Goal: Information Seeking & Learning: Learn about a topic

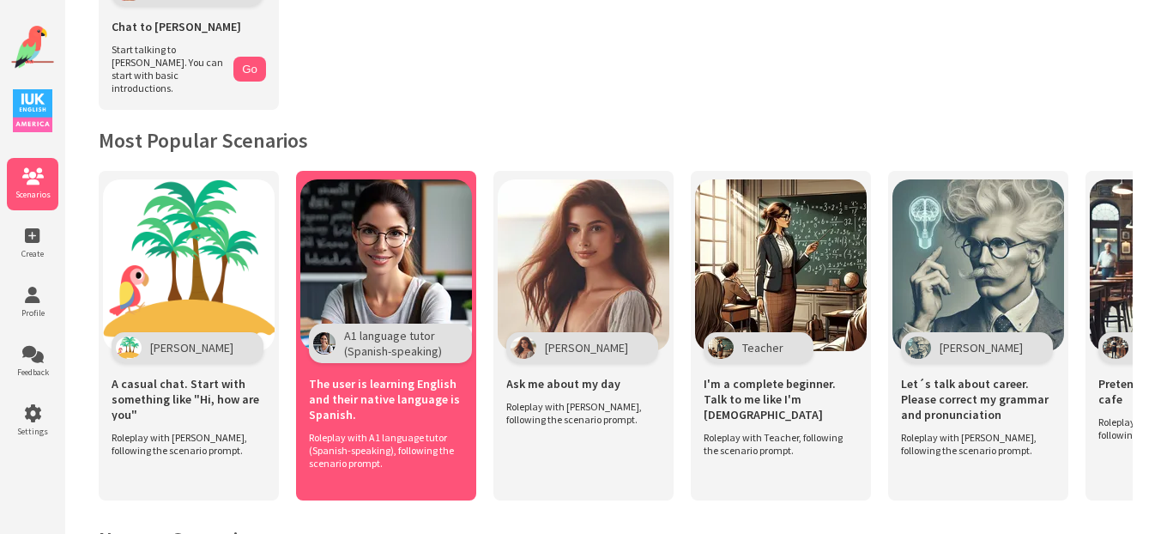
scroll to position [255, 0]
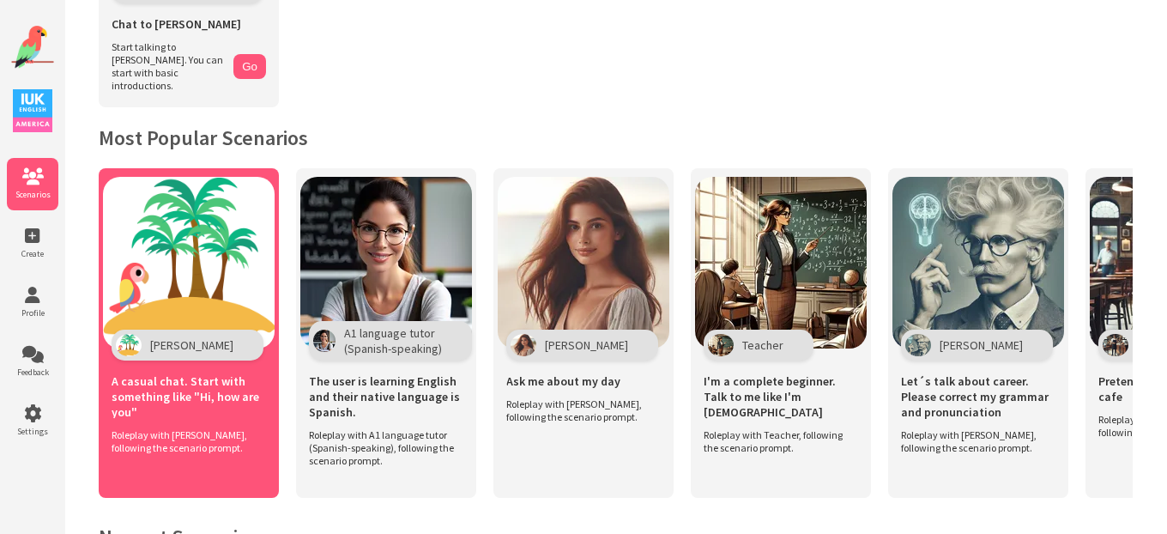
click at [158, 385] on span "A casual chat. Start with something like "Hi, how are you"" at bounding box center [189, 396] width 154 height 46
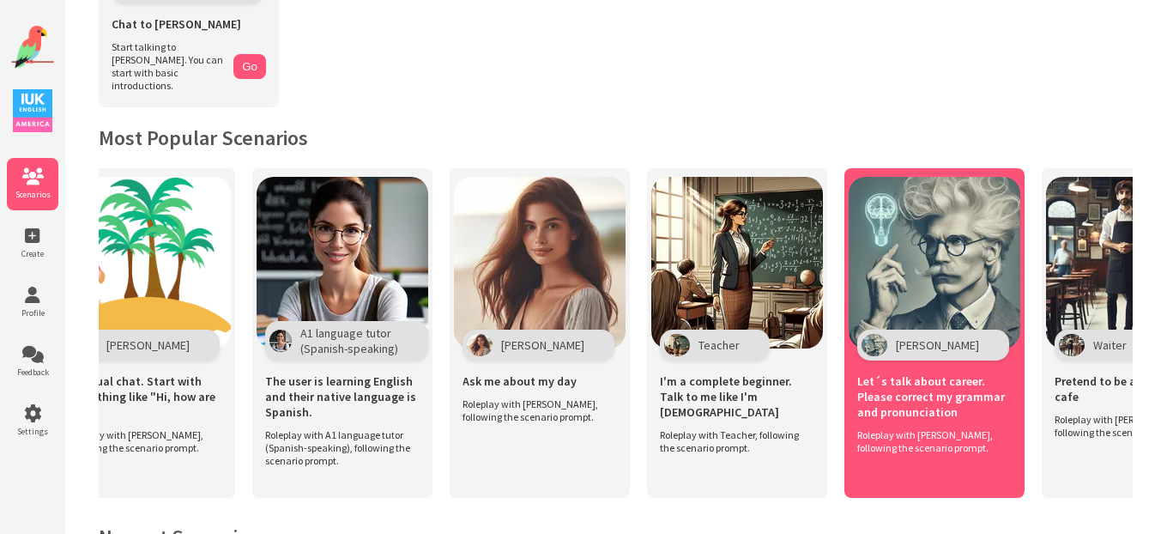
scroll to position [0, 68]
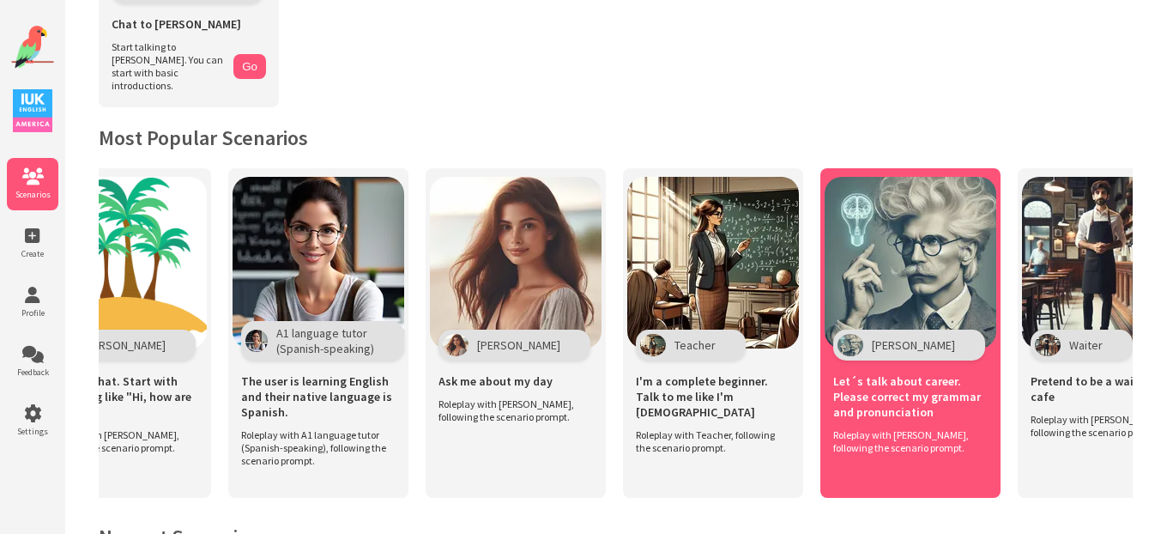
click at [909, 283] on img at bounding box center [910, 263] width 172 height 172
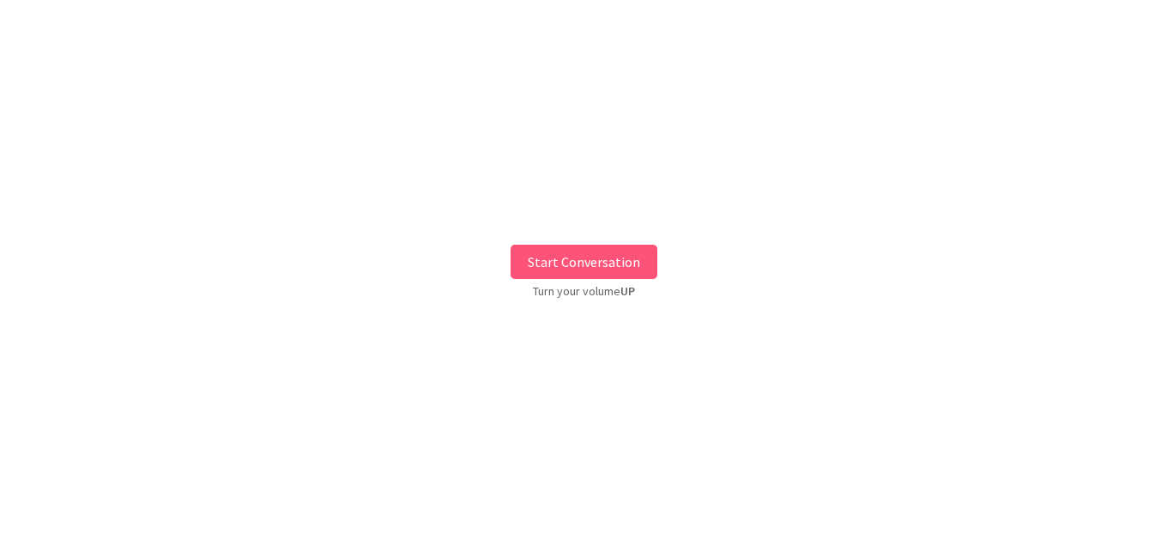
click at [576, 253] on button "Start Conversation" at bounding box center [583, 262] width 147 height 34
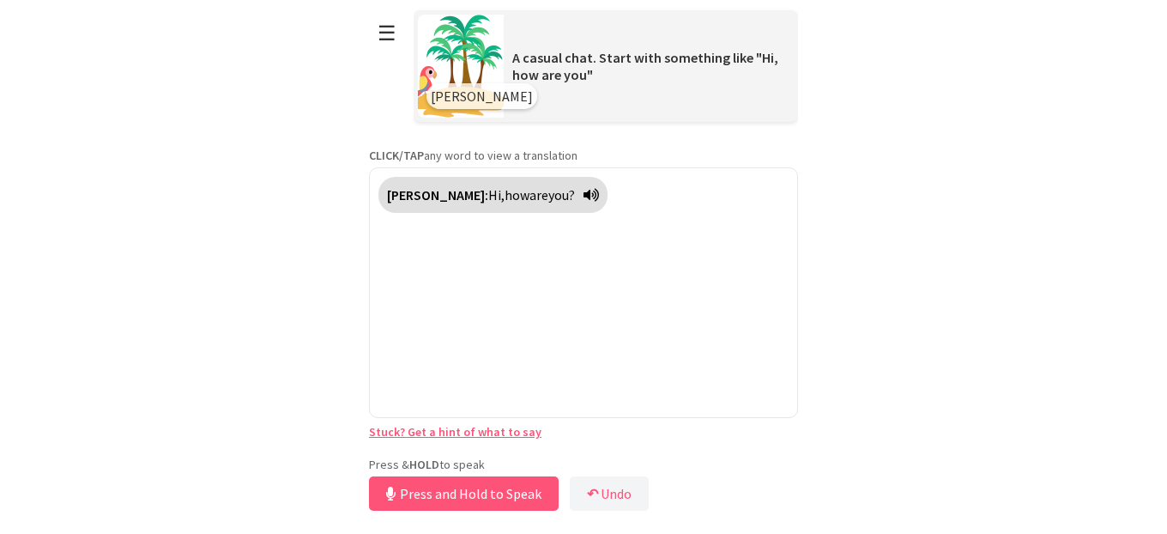
drag, startPoint x: 397, startPoint y: 463, endPoint x: 413, endPoint y: 499, distance: 39.2
click at [411, 498] on button "Press and Hold to Speak" at bounding box center [464, 493] width 190 height 34
click at [413, 499] on button "Release to Stop Speaking" at bounding box center [461, 493] width 184 height 34
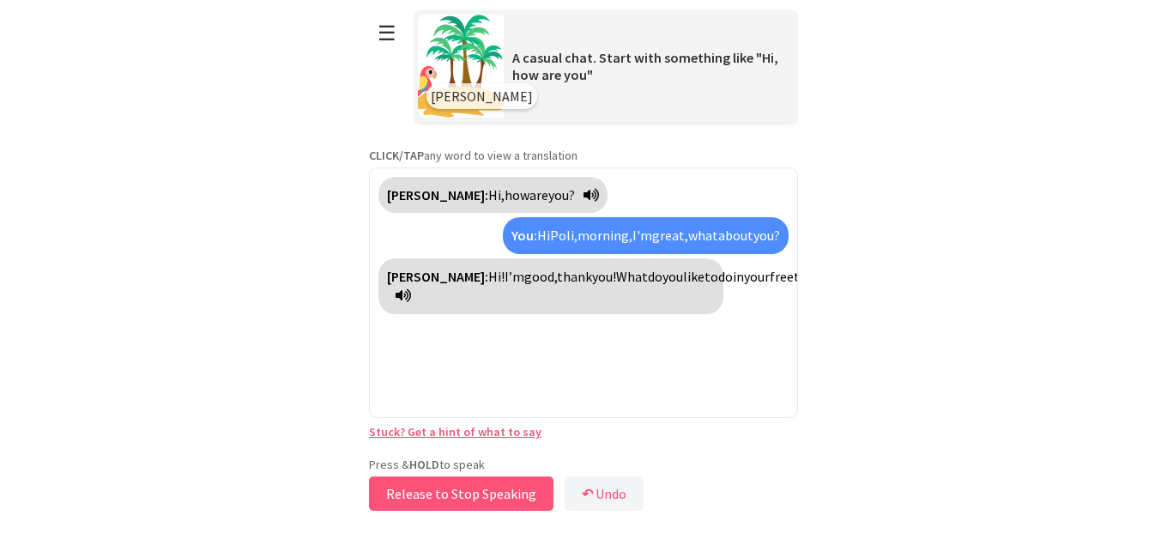
click at [413, 499] on button "Release to Stop Speaking" at bounding box center [461, 493] width 184 height 34
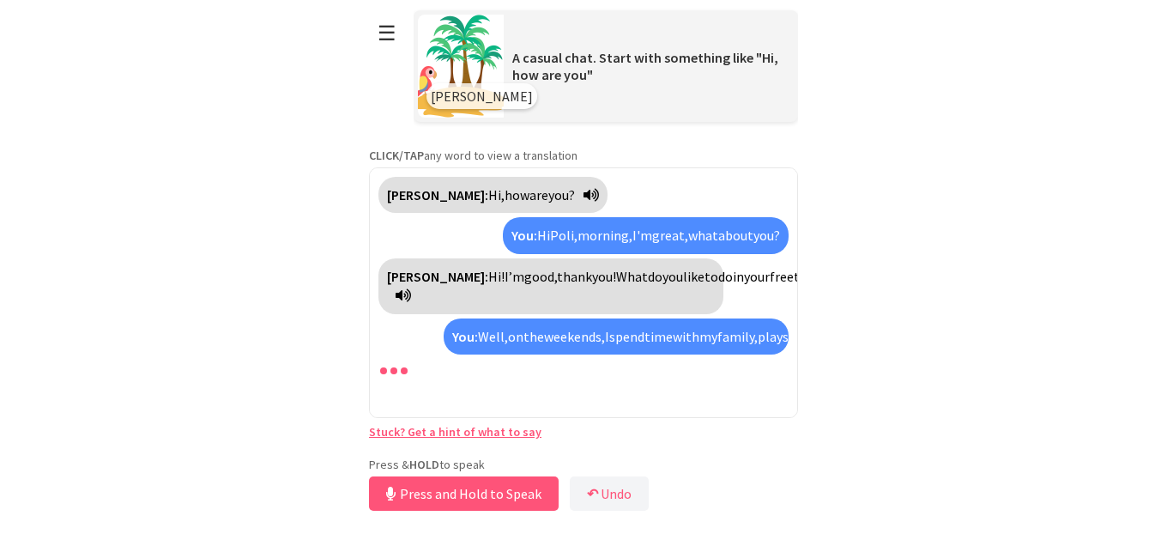
scroll to position [59, 0]
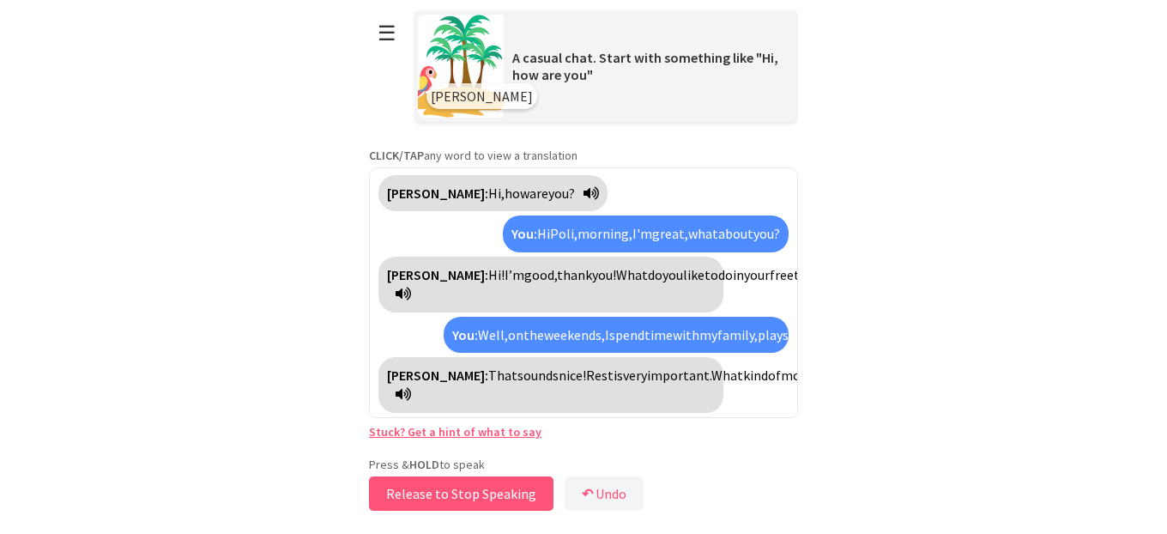
click at [413, 499] on button "Release to Stop Speaking" at bounding box center [461, 493] width 184 height 34
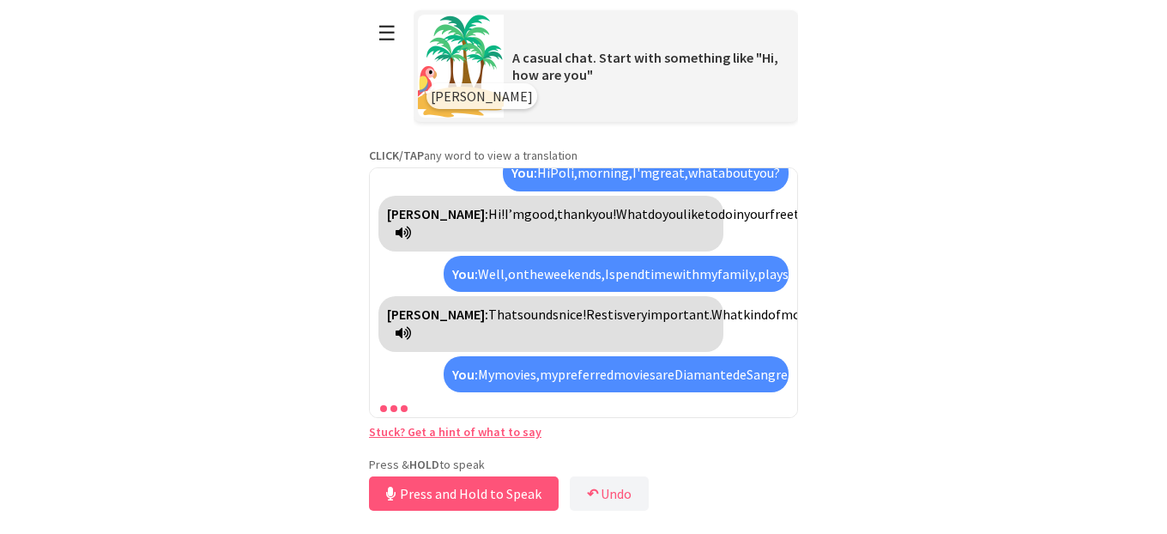
scroll to position [198, 0]
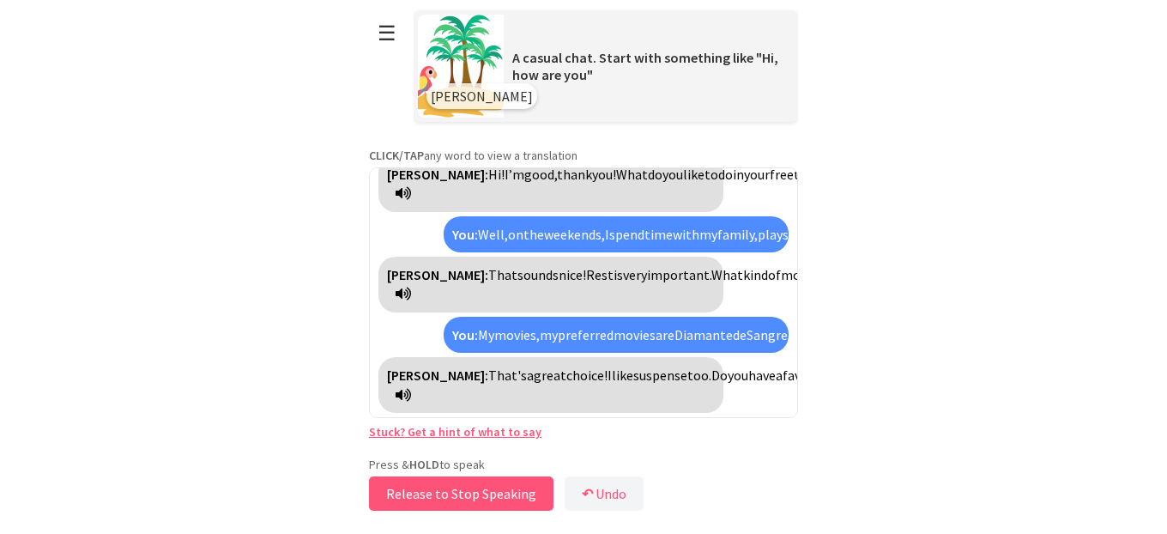
click at [420, 492] on button "Release to Stop Speaking" at bounding box center [461, 493] width 184 height 34
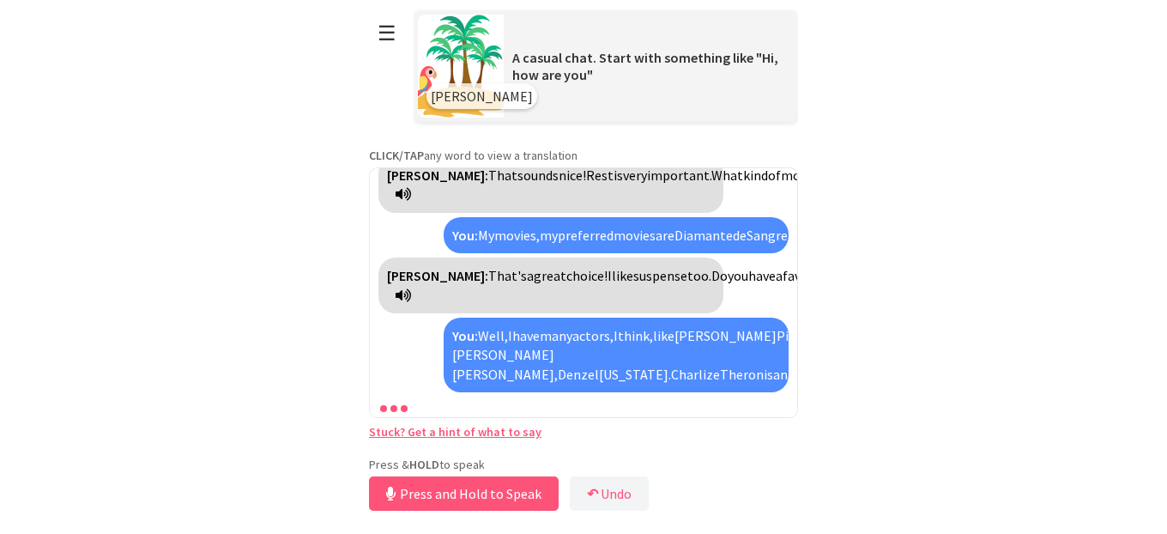
scroll to position [337, 0]
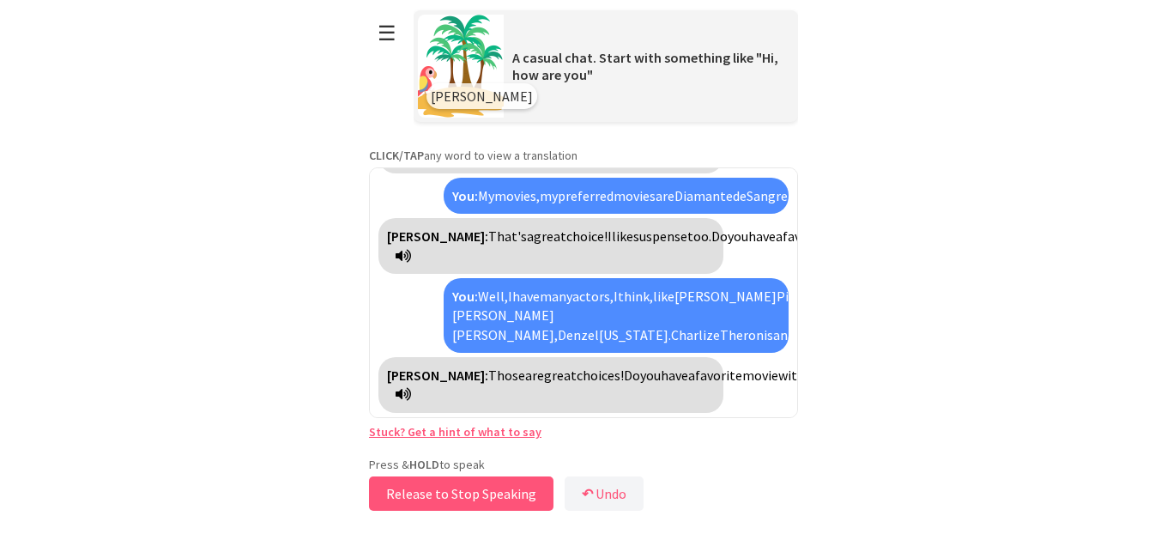
click at [424, 497] on button "Release to Stop Speaking" at bounding box center [461, 493] width 184 height 34
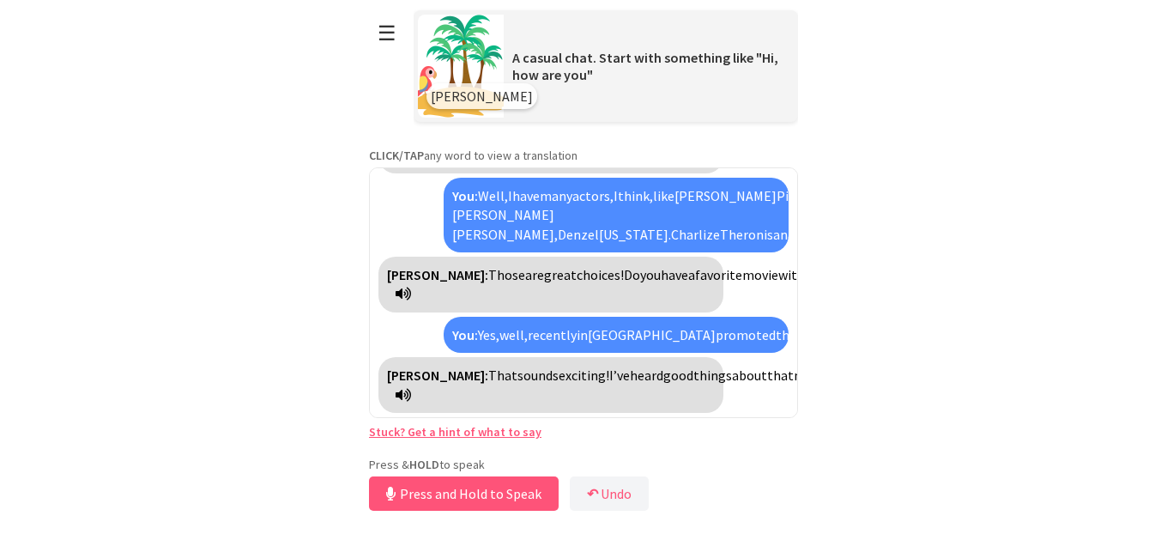
scroll to position [495, 0]
click at [424, 497] on button "Release to Stop Speaking" at bounding box center [461, 493] width 184 height 34
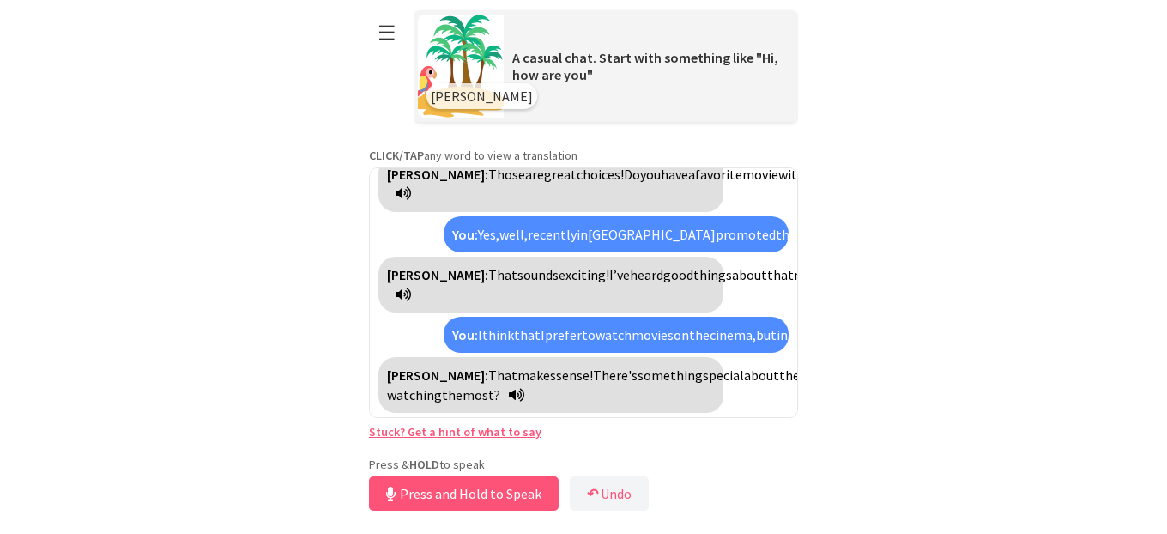
scroll to position [692, 0]
click at [424, 497] on button "Release to Stop Speaking" at bounding box center [461, 493] width 184 height 34
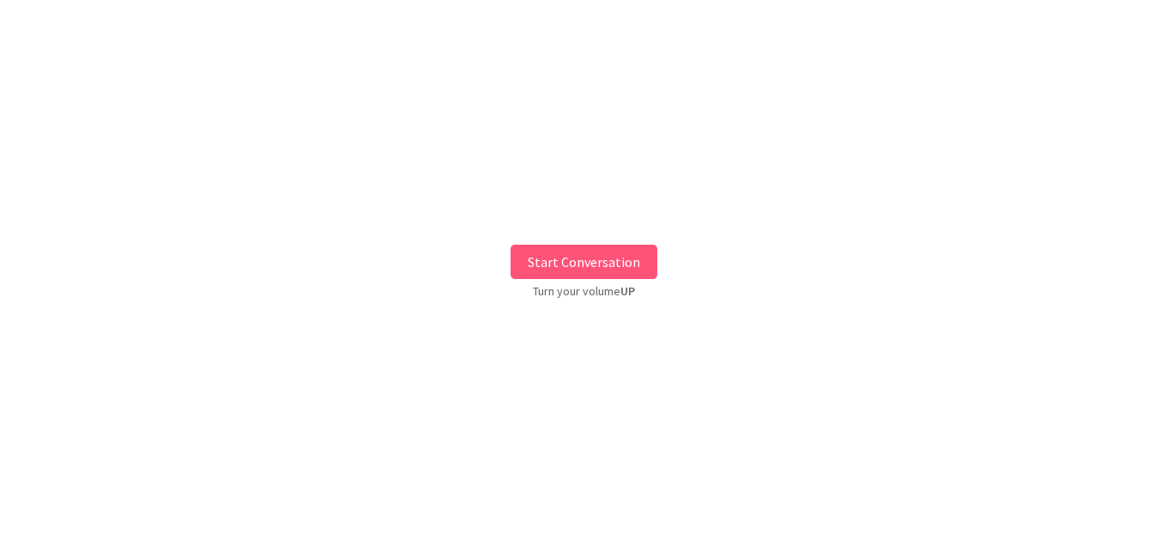
click at [582, 260] on button "Start Conversation" at bounding box center [583, 262] width 147 height 34
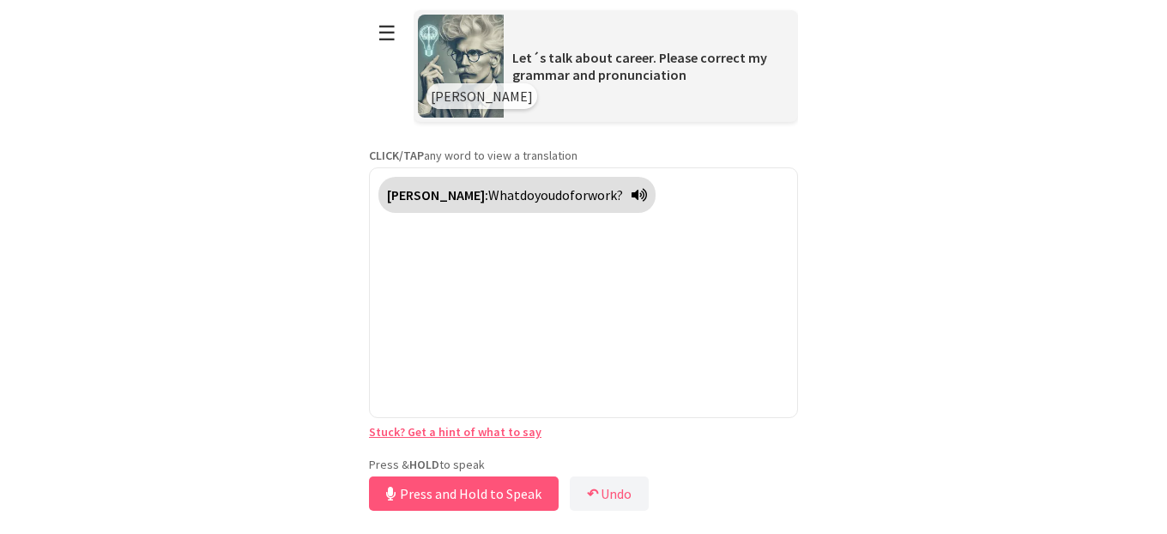
click at [449, 459] on div "Press & HOLD to speak Press and Hold to Speak ↶ Undo Save No voice detected. Ho…" at bounding box center [583, 485] width 429 height 58
click at [460, 487] on button "Release to Stop Speaking" at bounding box center [461, 493] width 184 height 34
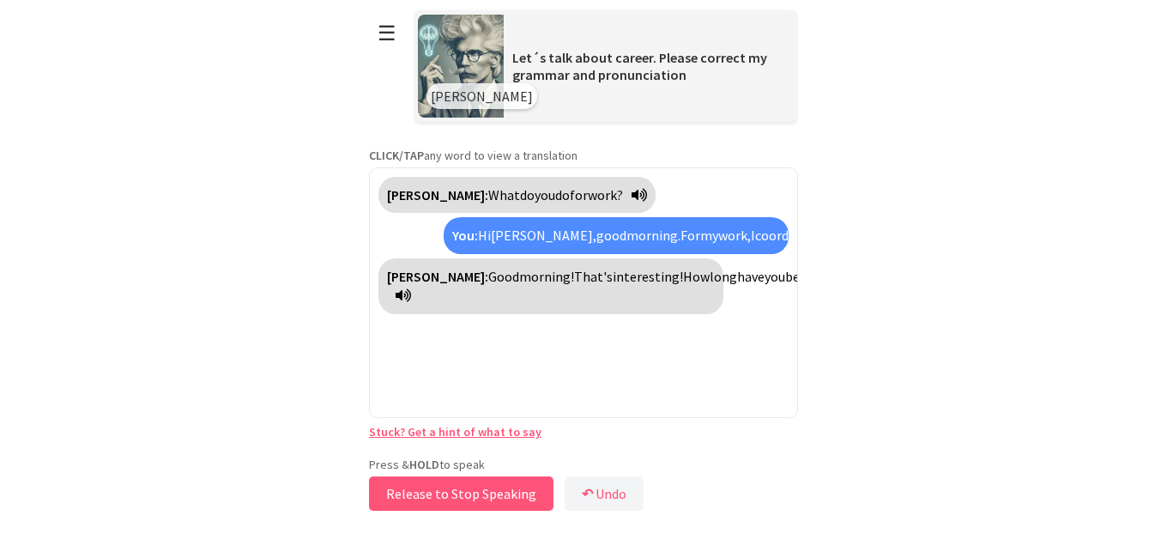
click at [434, 487] on button "Release to Stop Speaking" at bounding box center [461, 493] width 184 height 34
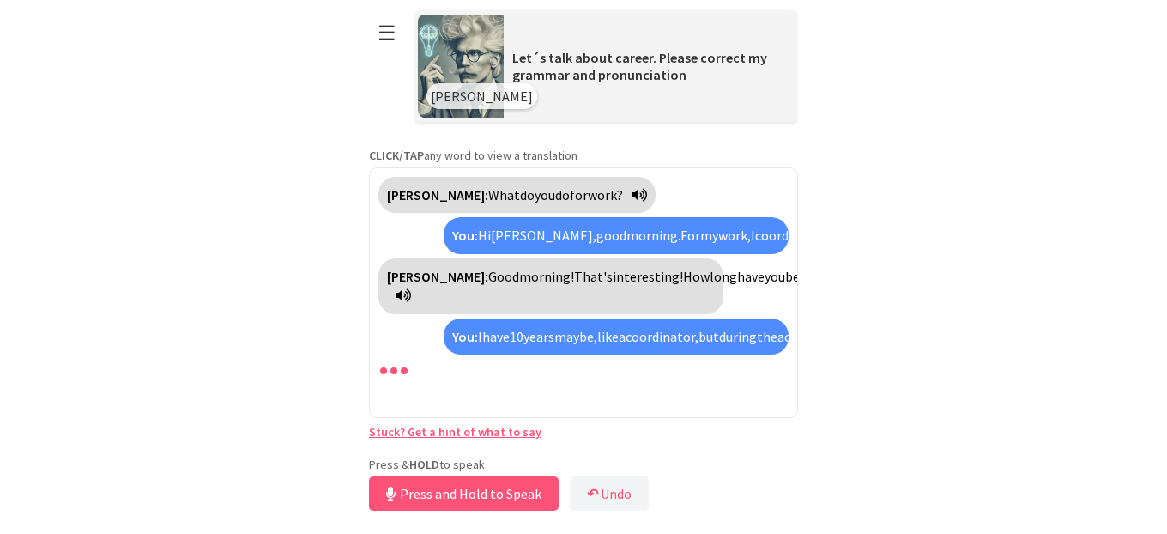
scroll to position [78, 0]
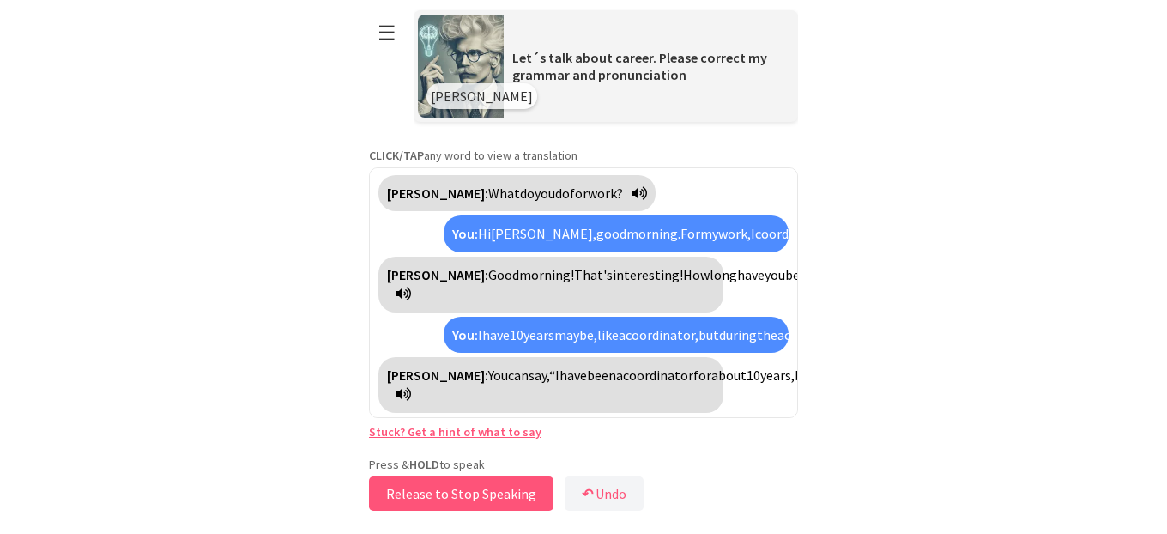
click at [434, 487] on button "Release to Stop Speaking" at bounding box center [461, 493] width 184 height 34
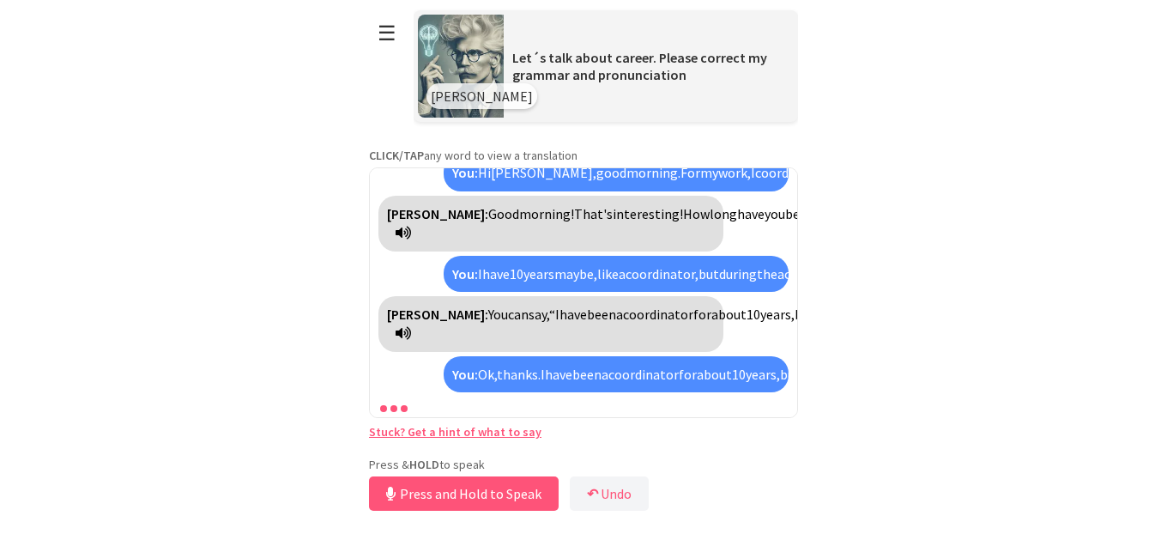
scroll to position [198, 0]
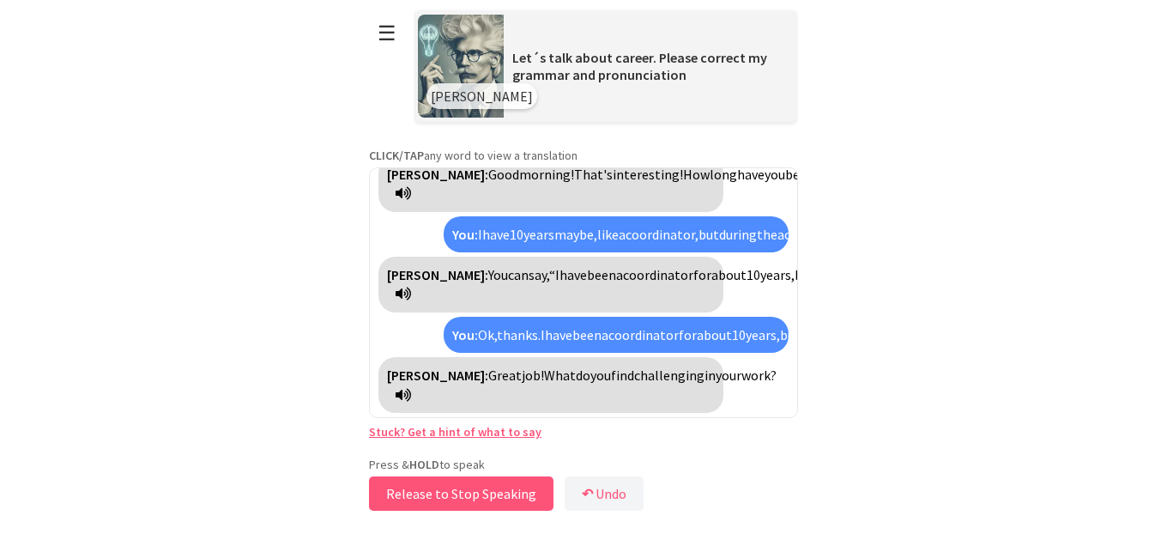
click at [434, 487] on button "Release to Stop Speaking" at bounding box center [461, 493] width 184 height 34
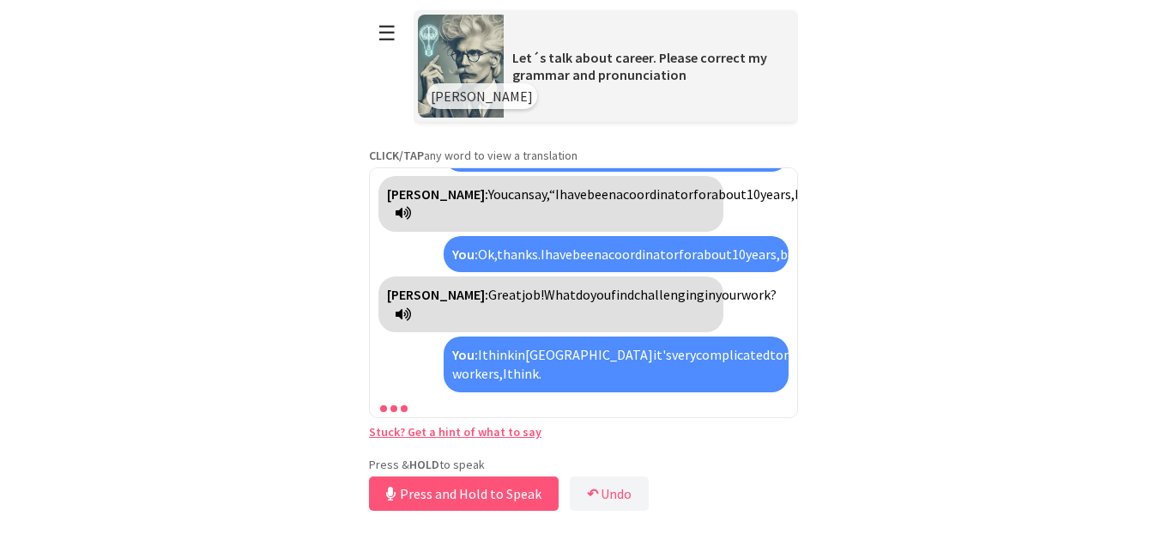
scroll to position [376, 0]
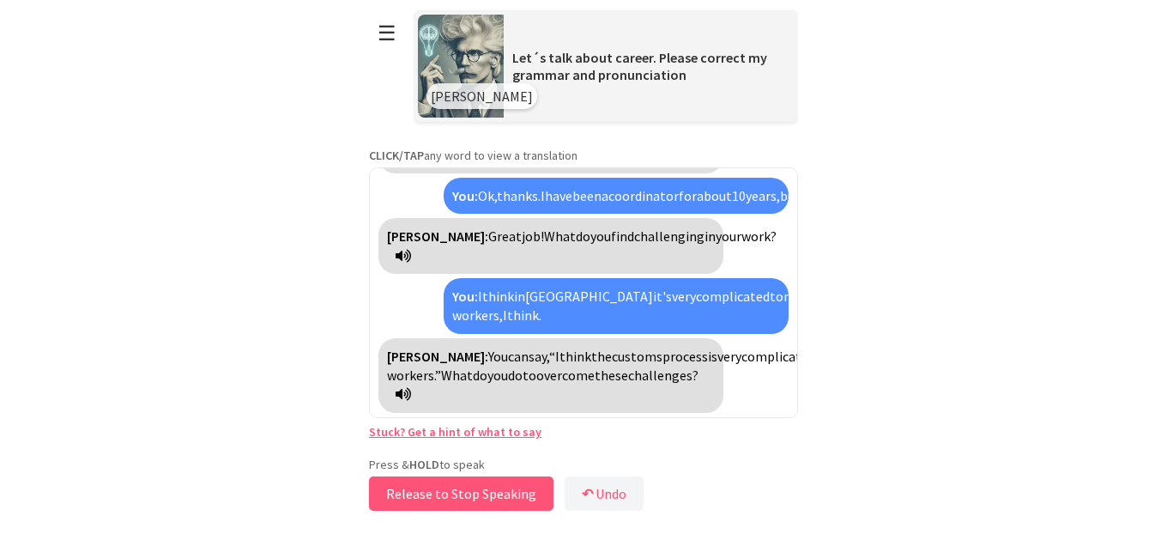
click at [430, 488] on button "Release to Stop Speaking" at bounding box center [461, 493] width 184 height 34
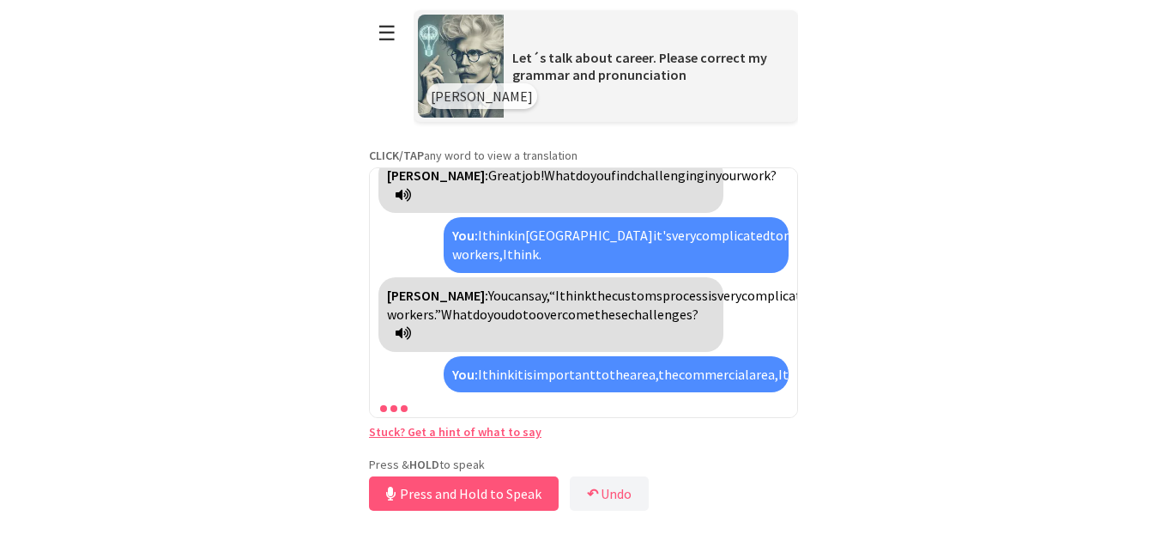
scroll to position [572, 0]
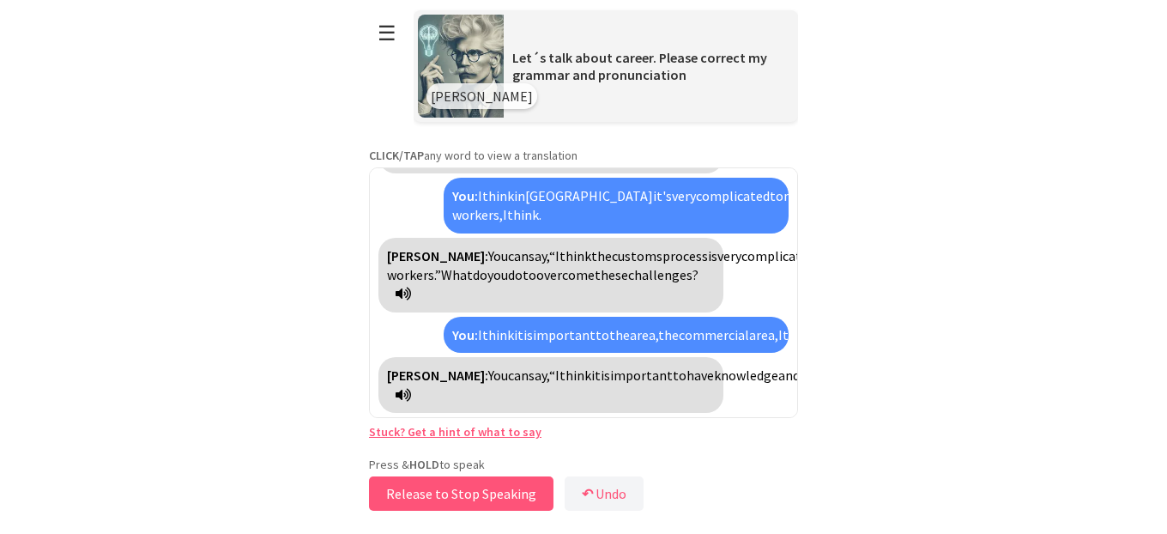
click at [430, 488] on button "Release to Stop Speaking" at bounding box center [461, 493] width 184 height 34
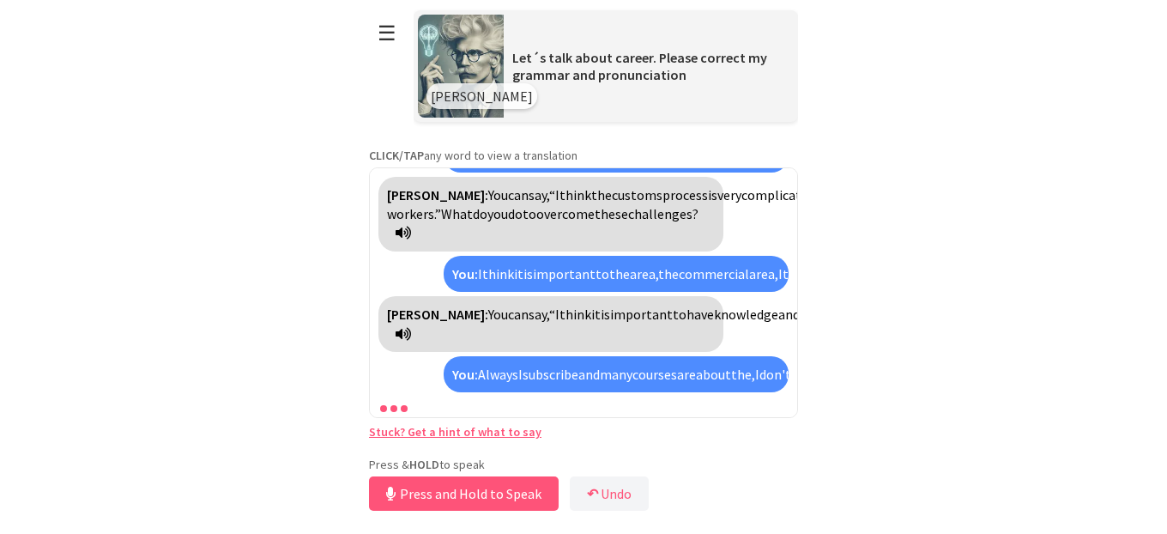
scroll to position [749, 0]
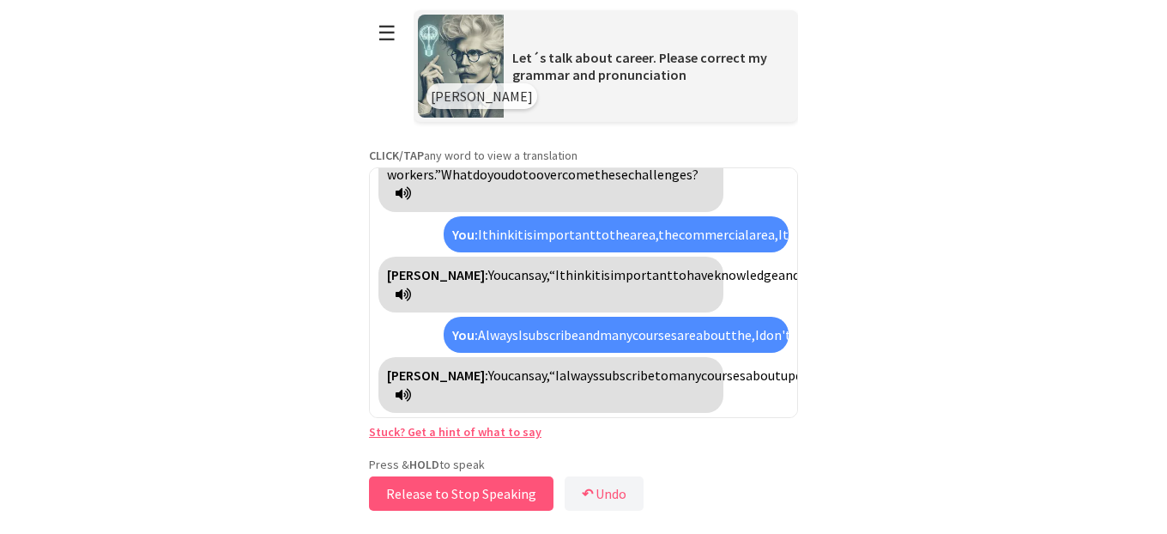
click at [438, 495] on button "Release to Stop Speaking" at bounding box center [461, 493] width 184 height 34
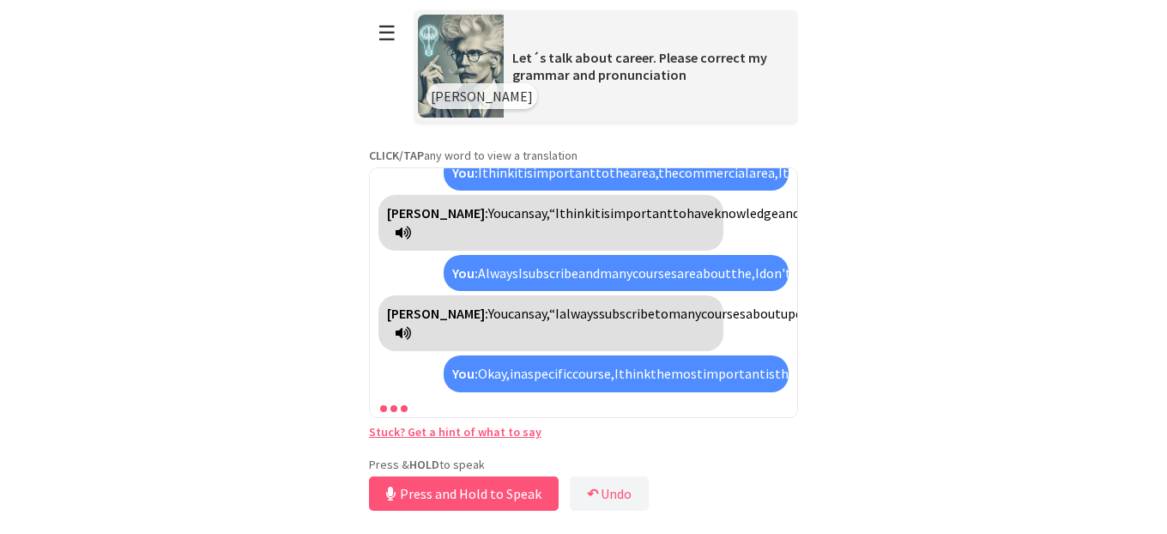
scroll to position [984, 0]
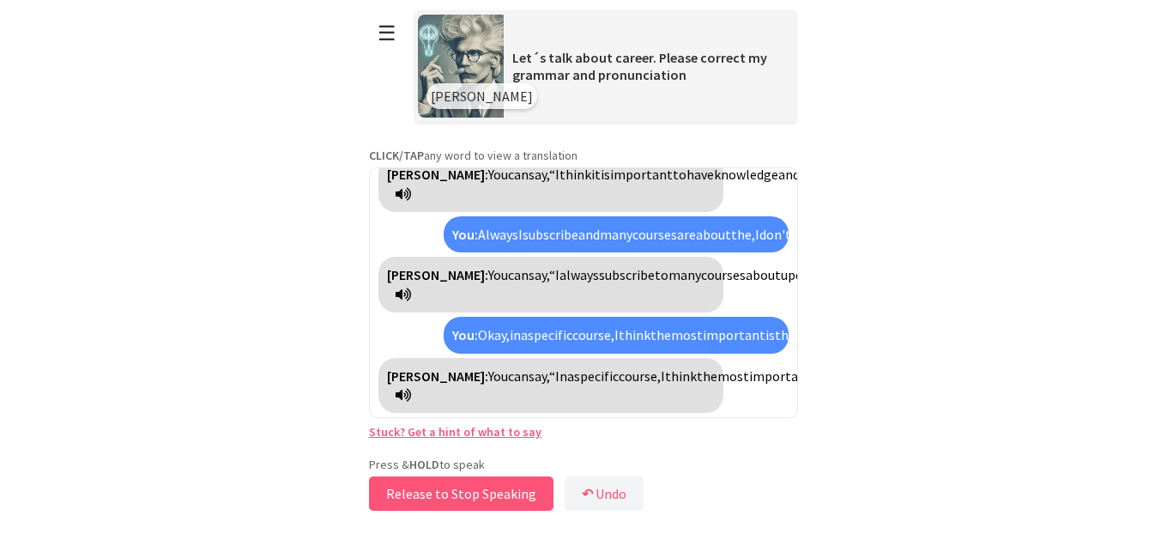
click at [438, 495] on button "Release to Stop Speaking" at bounding box center [461, 493] width 184 height 34
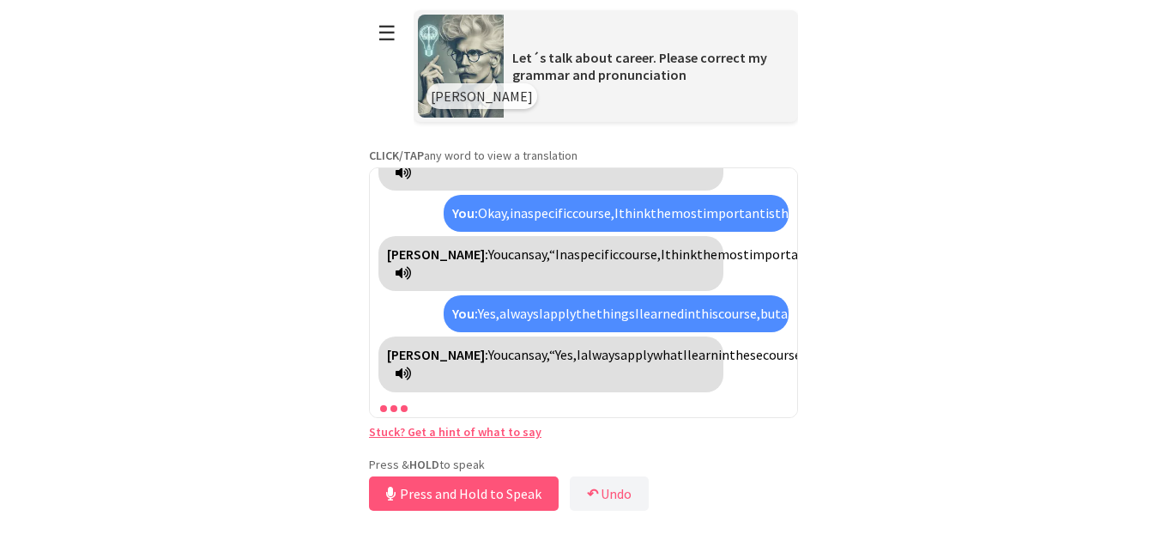
scroll to position [1221, 0]
